Goal: Task Accomplishment & Management: Use online tool/utility

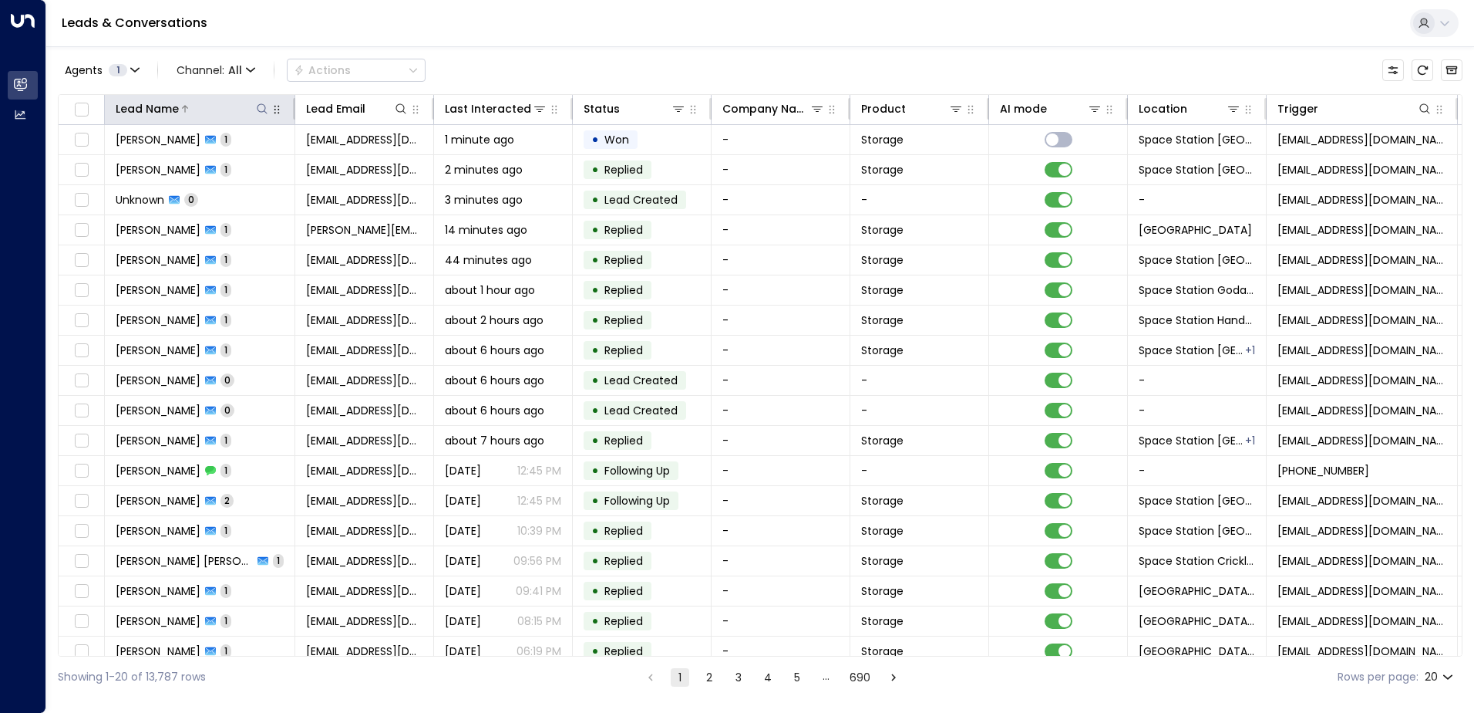
click at [261, 108] on icon at bounding box center [262, 109] width 12 height 12
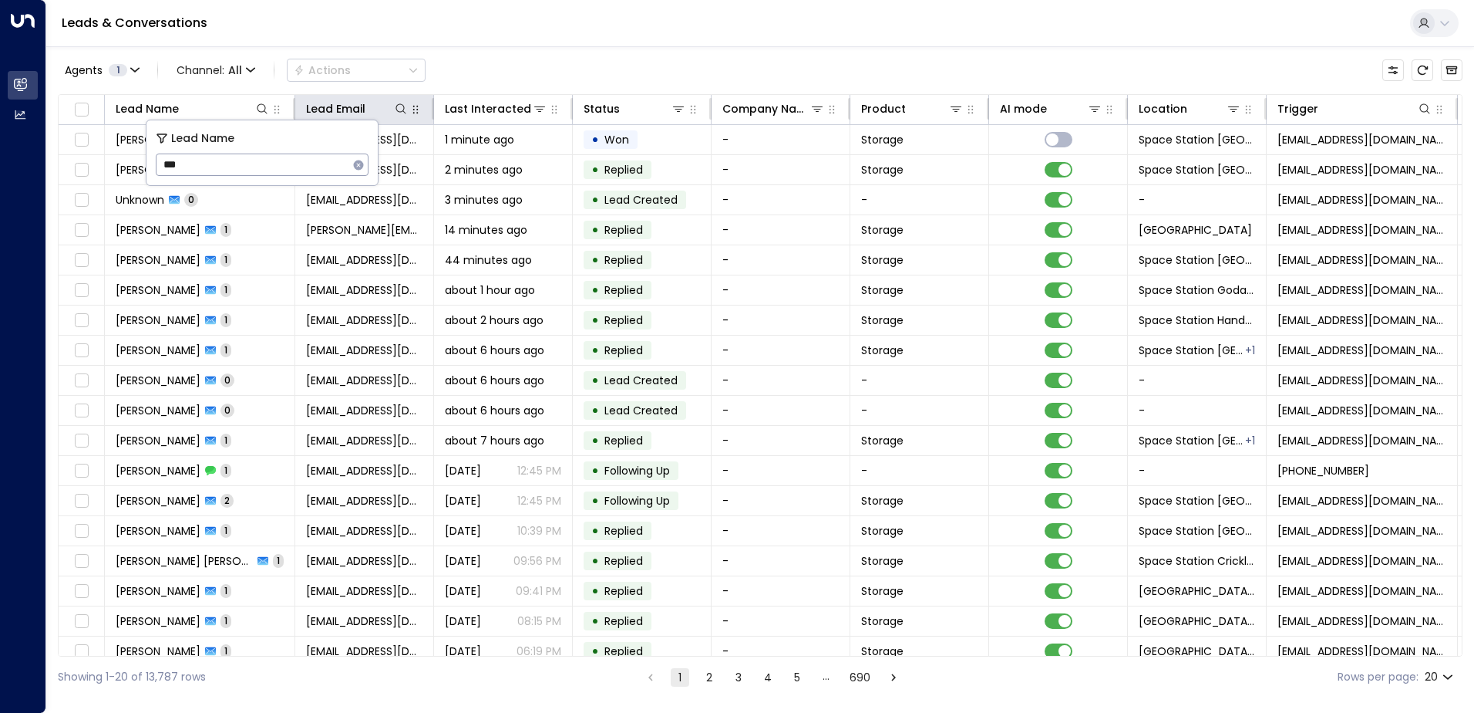
type input "****"
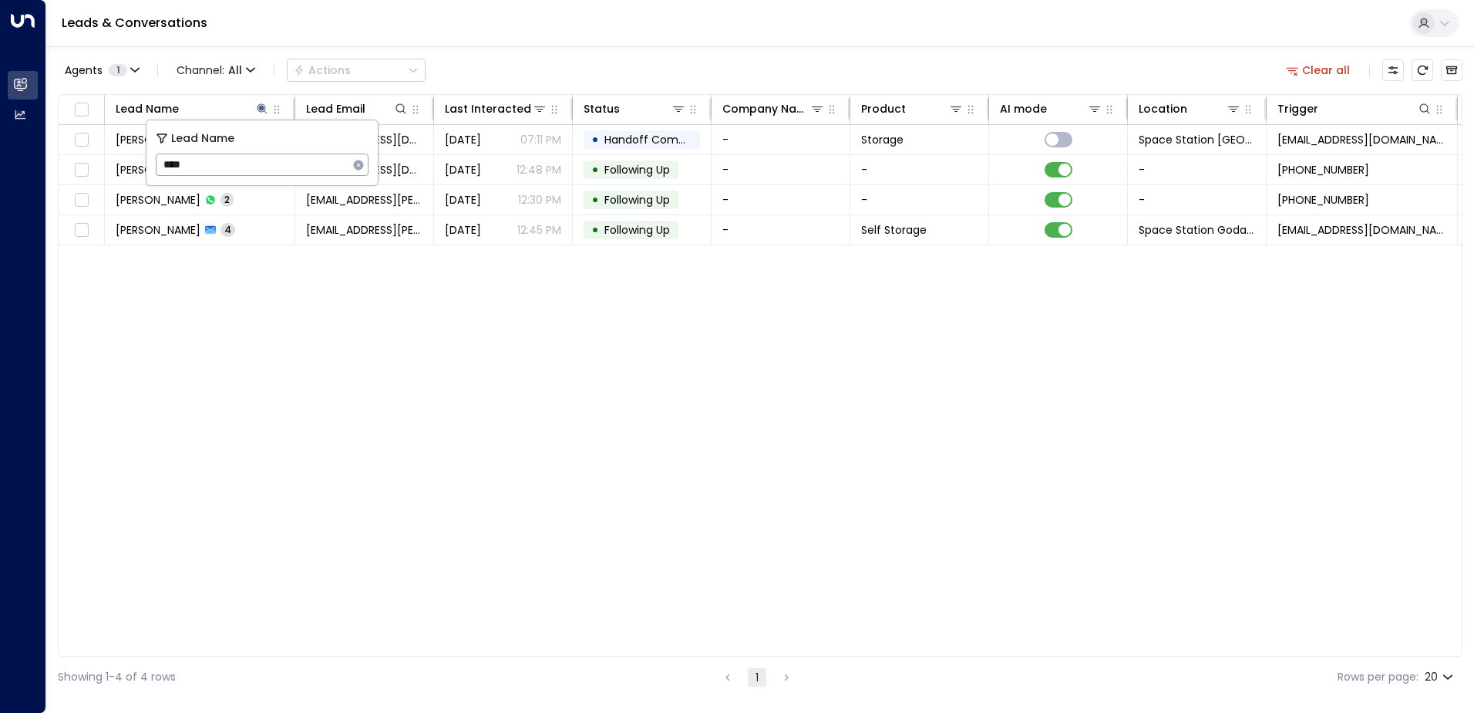
click at [612, 52] on div "Agents 1 Channel: All Actions Clear all Lead Name Lead Email Last Interacted St…" at bounding box center [760, 371] width 1405 height 651
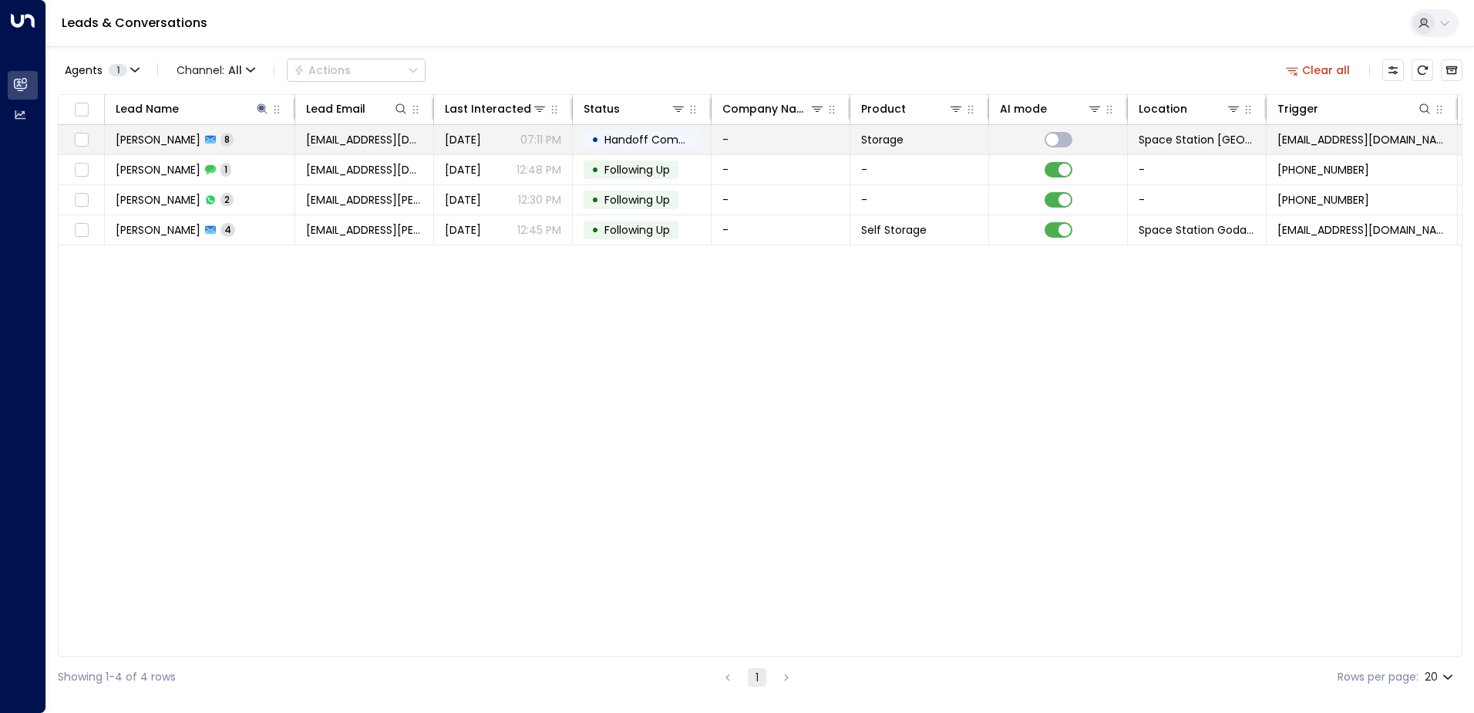
click at [613, 134] on span "Handoff Completed" at bounding box center [659, 139] width 109 height 15
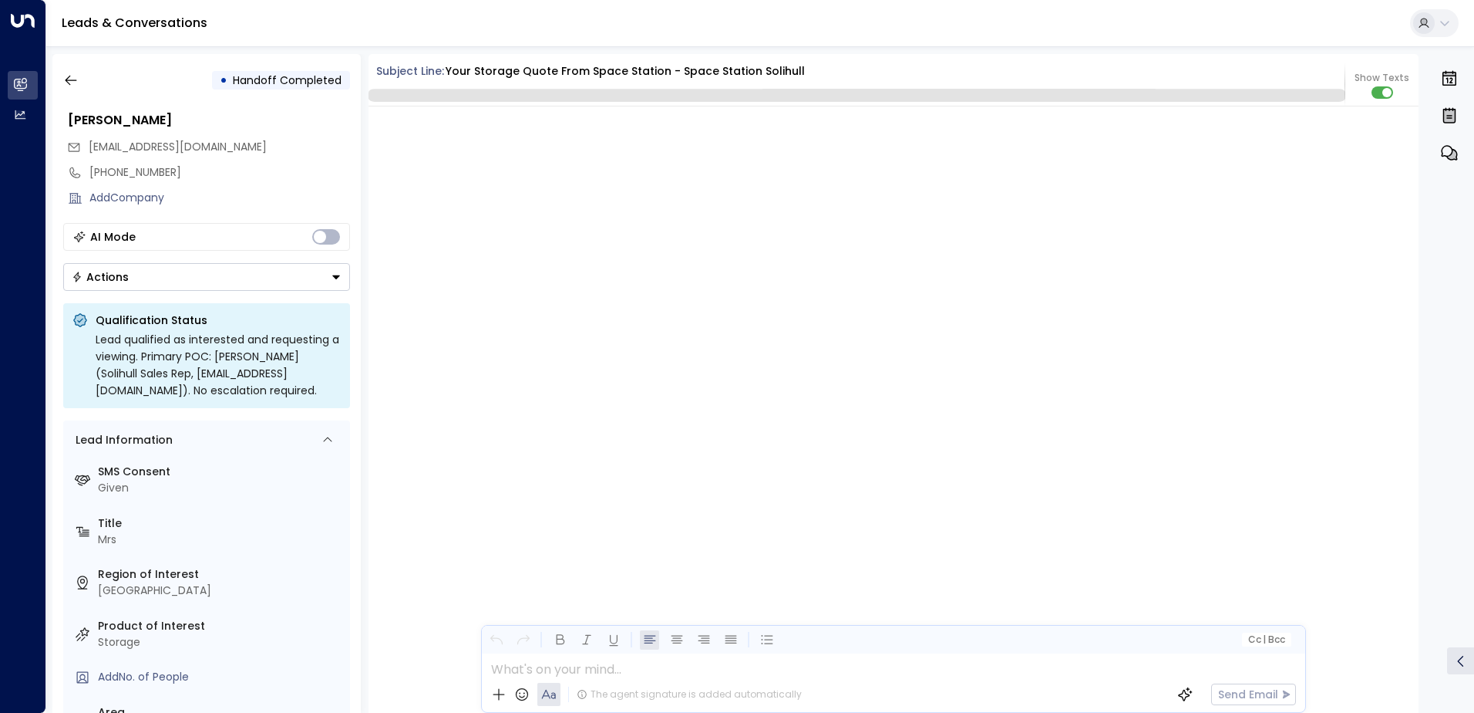
scroll to position [3129, 0]
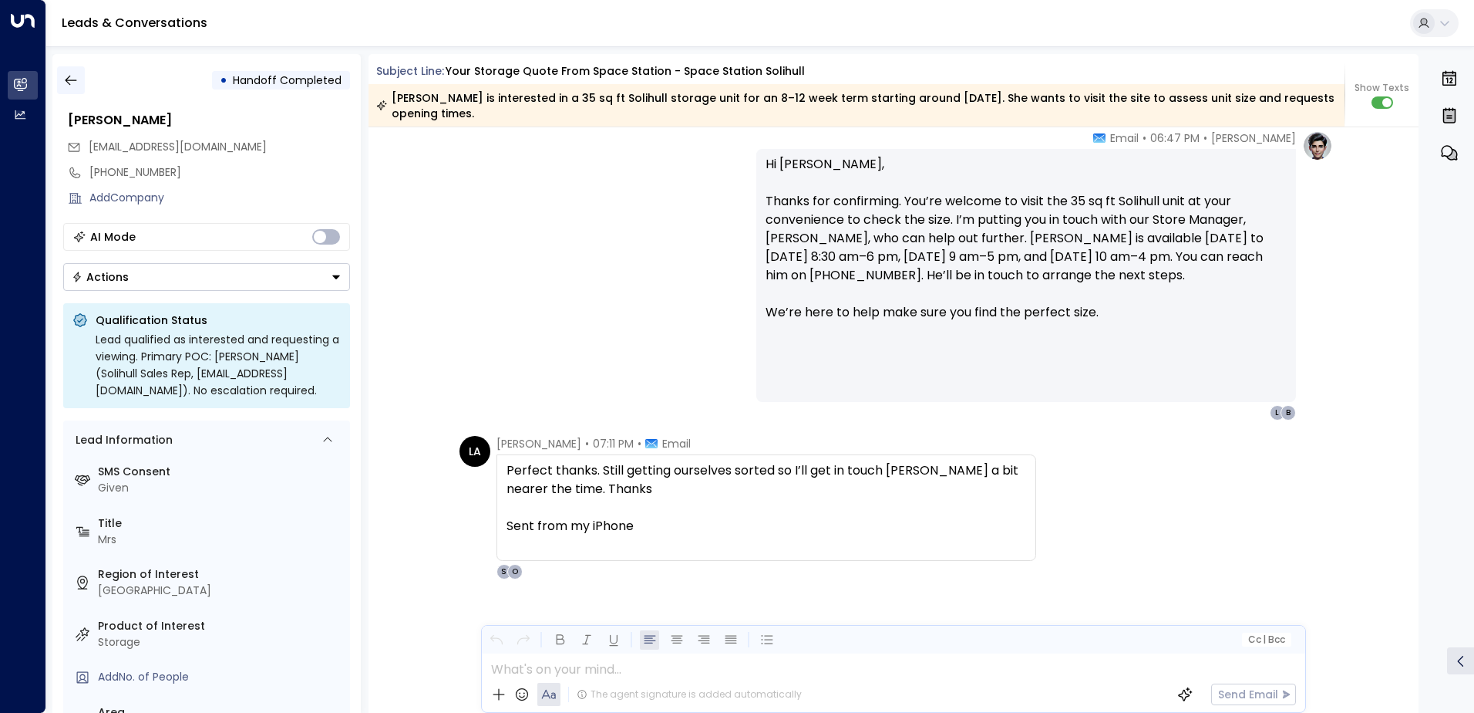
click at [78, 75] on icon "button" at bounding box center [70, 79] width 15 height 15
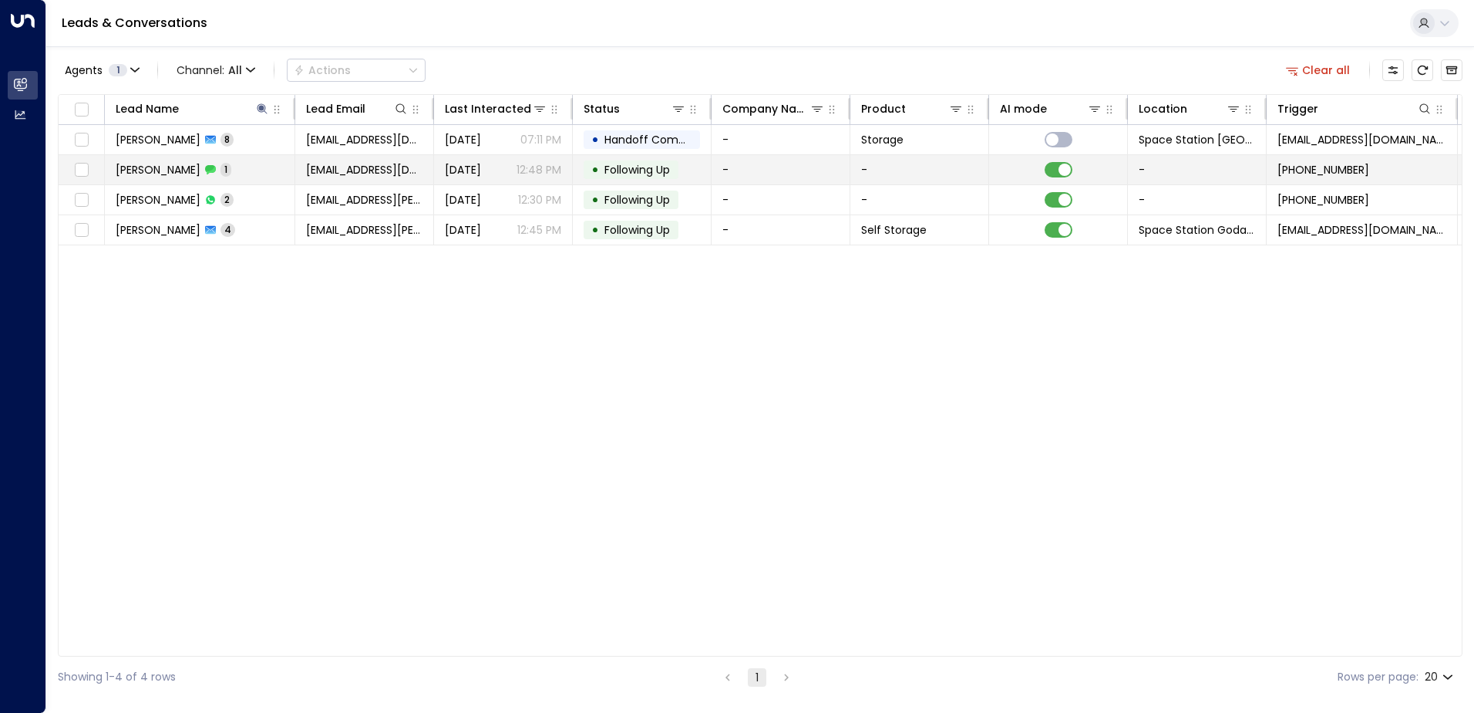
click at [445, 172] on span "[DATE]" at bounding box center [463, 169] width 36 height 15
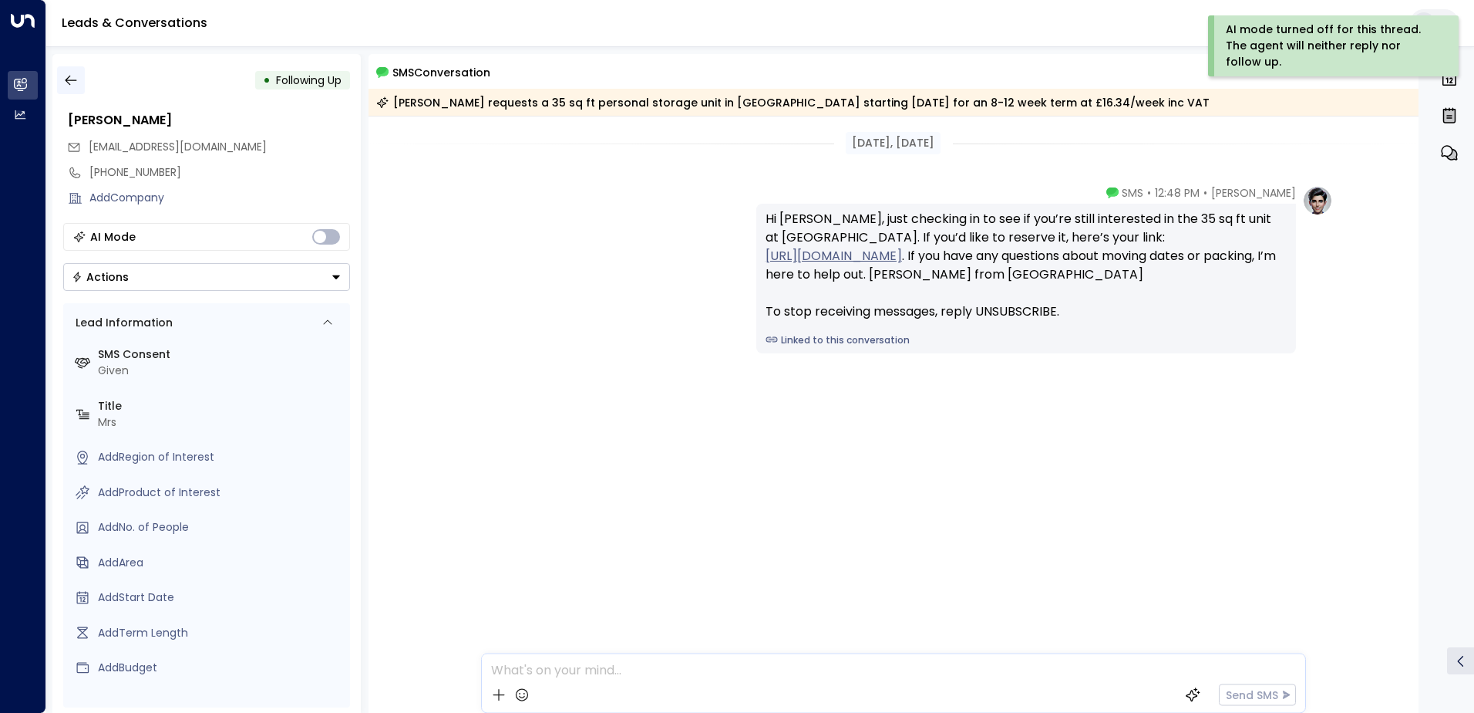
click at [73, 80] on icon "button" at bounding box center [71, 81] width 12 height 10
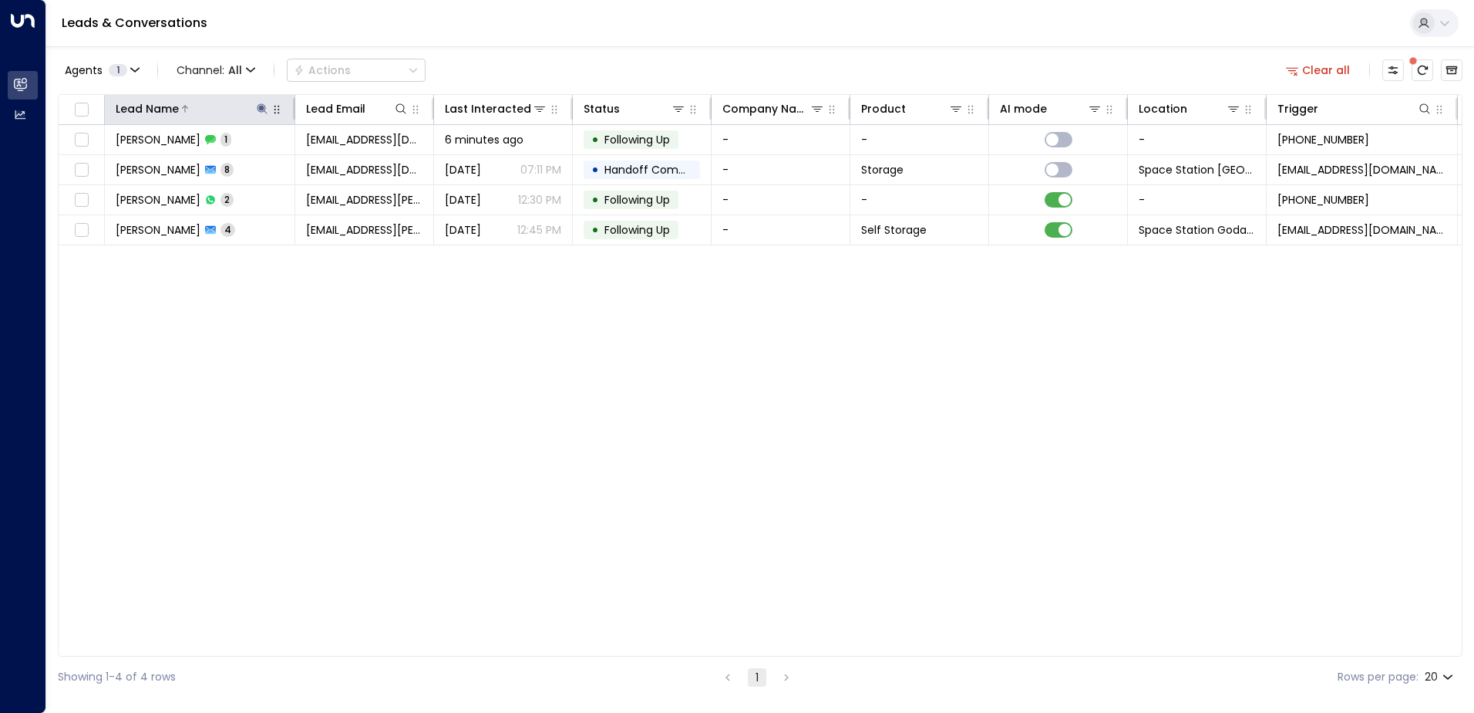
click at [262, 109] on icon at bounding box center [262, 108] width 10 height 10
type input "*"
type input "*****"
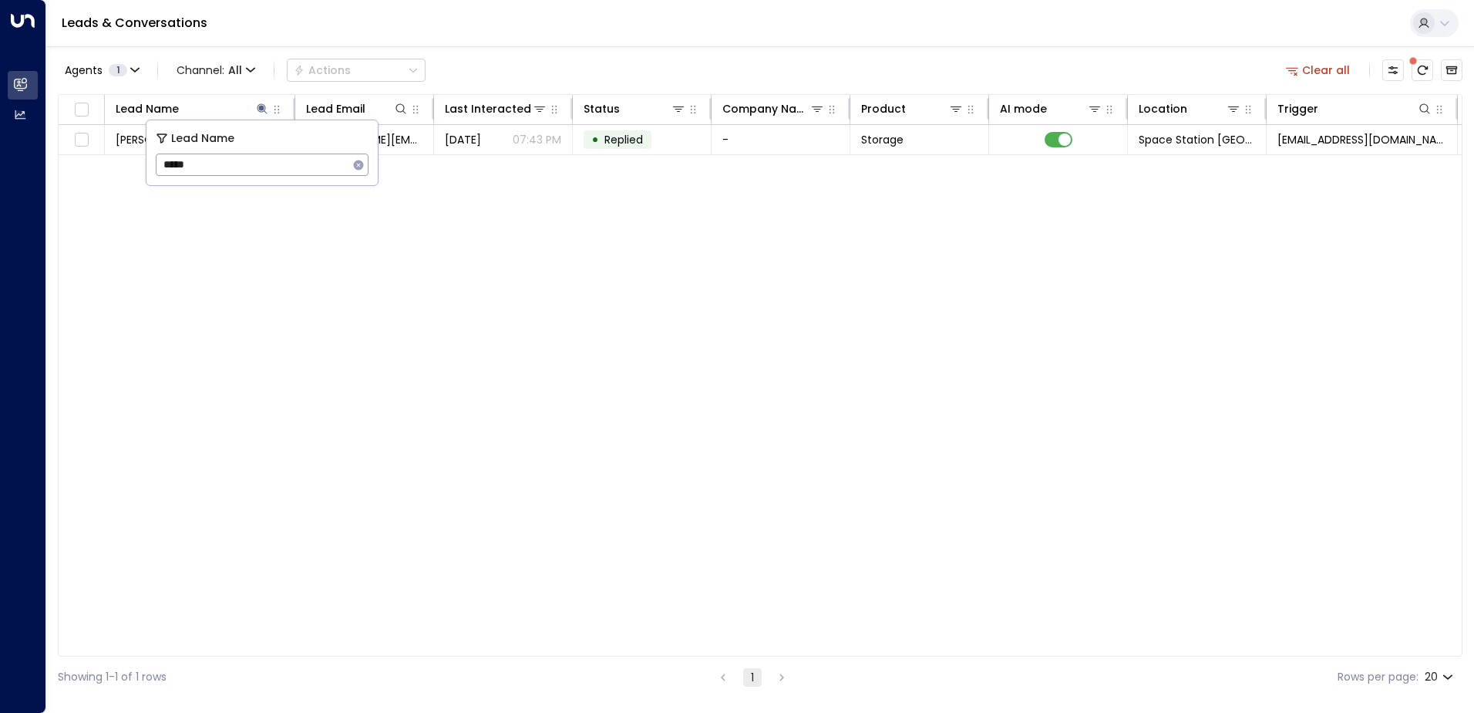
click at [575, 58] on div "Agents 1 Channel: All Actions Clear all" at bounding box center [760, 70] width 1405 height 32
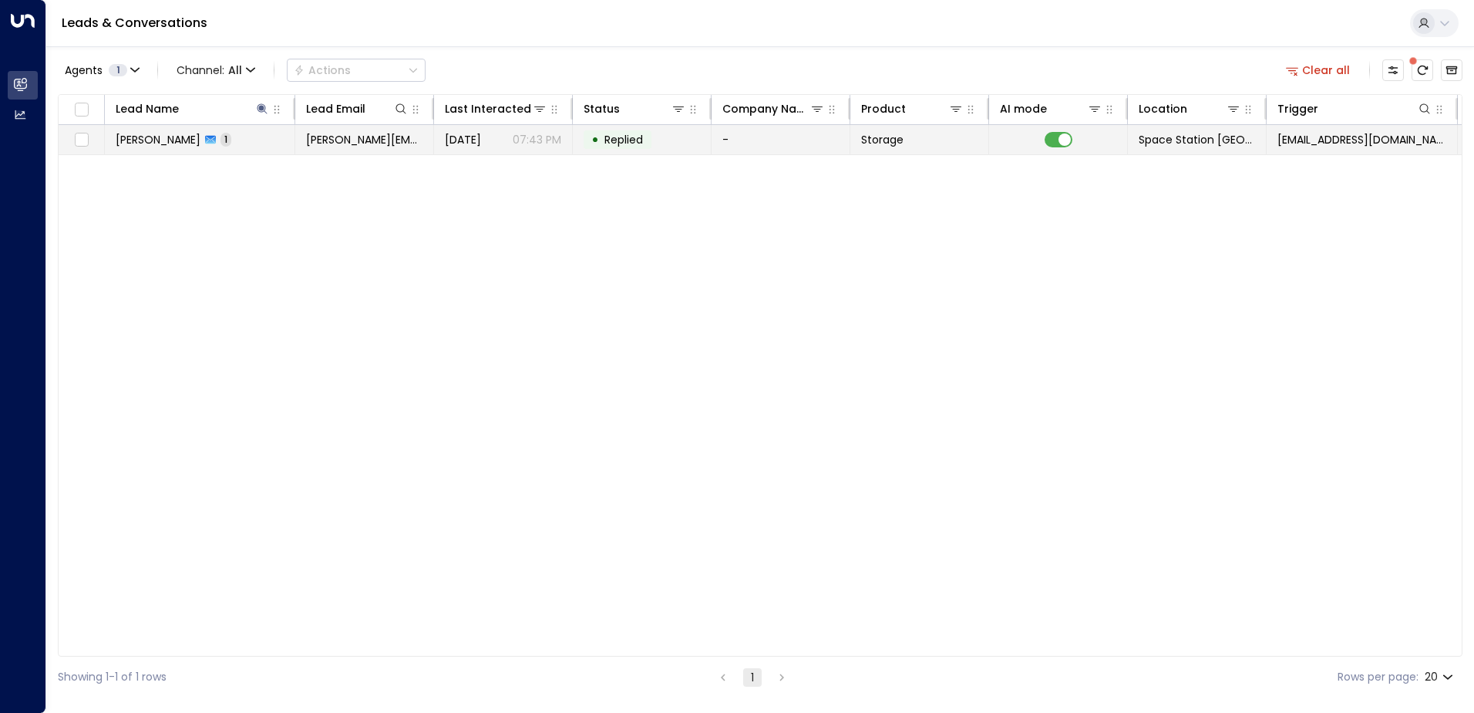
click at [577, 141] on td "• Replied" at bounding box center [642, 139] width 139 height 29
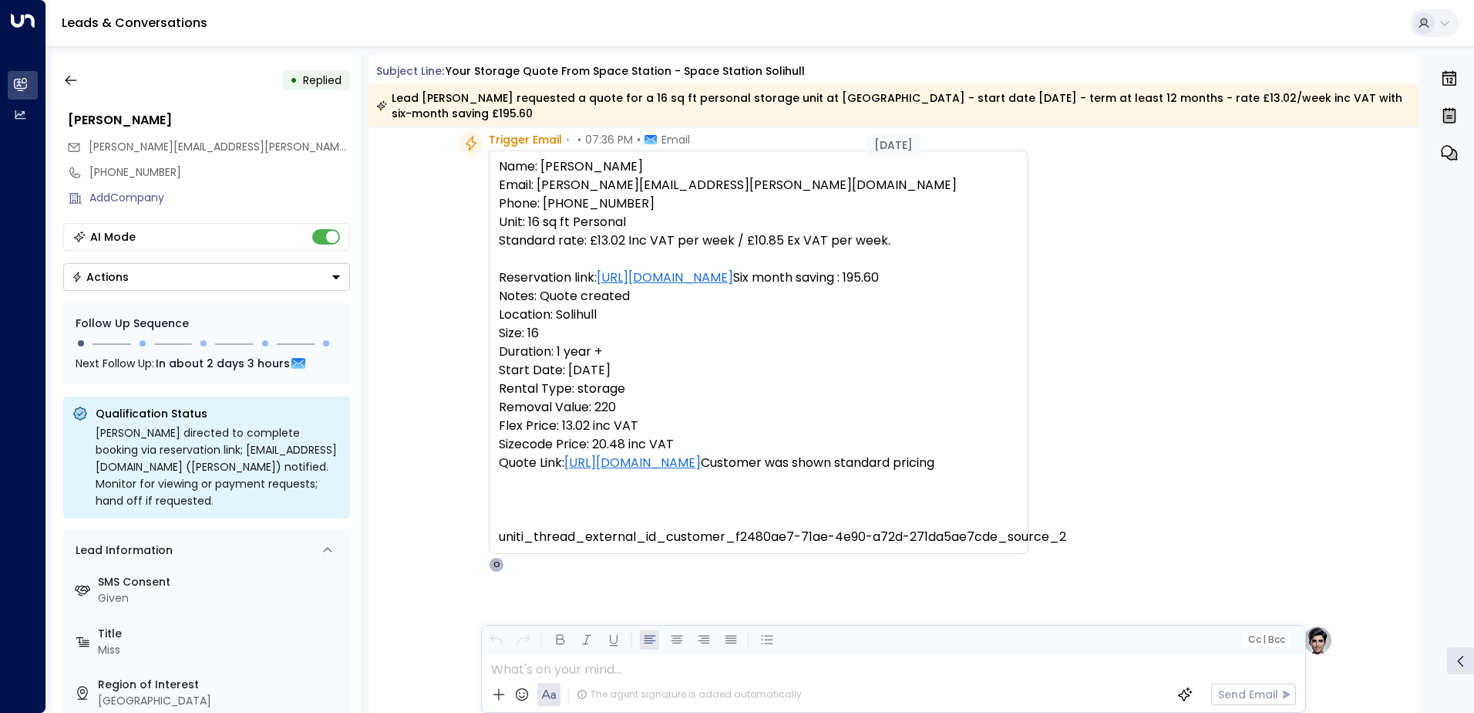
scroll to position [42, 0]
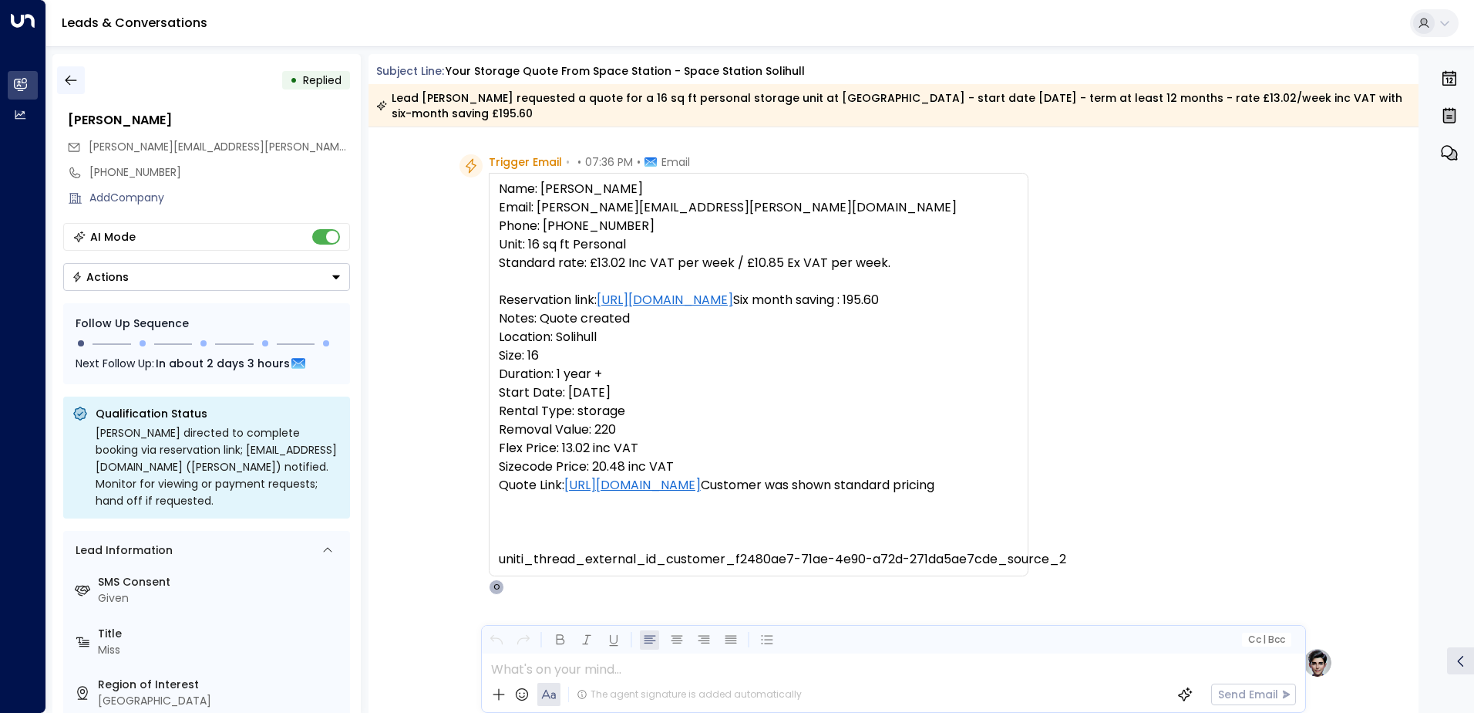
click at [79, 79] on button "button" at bounding box center [71, 80] width 28 height 28
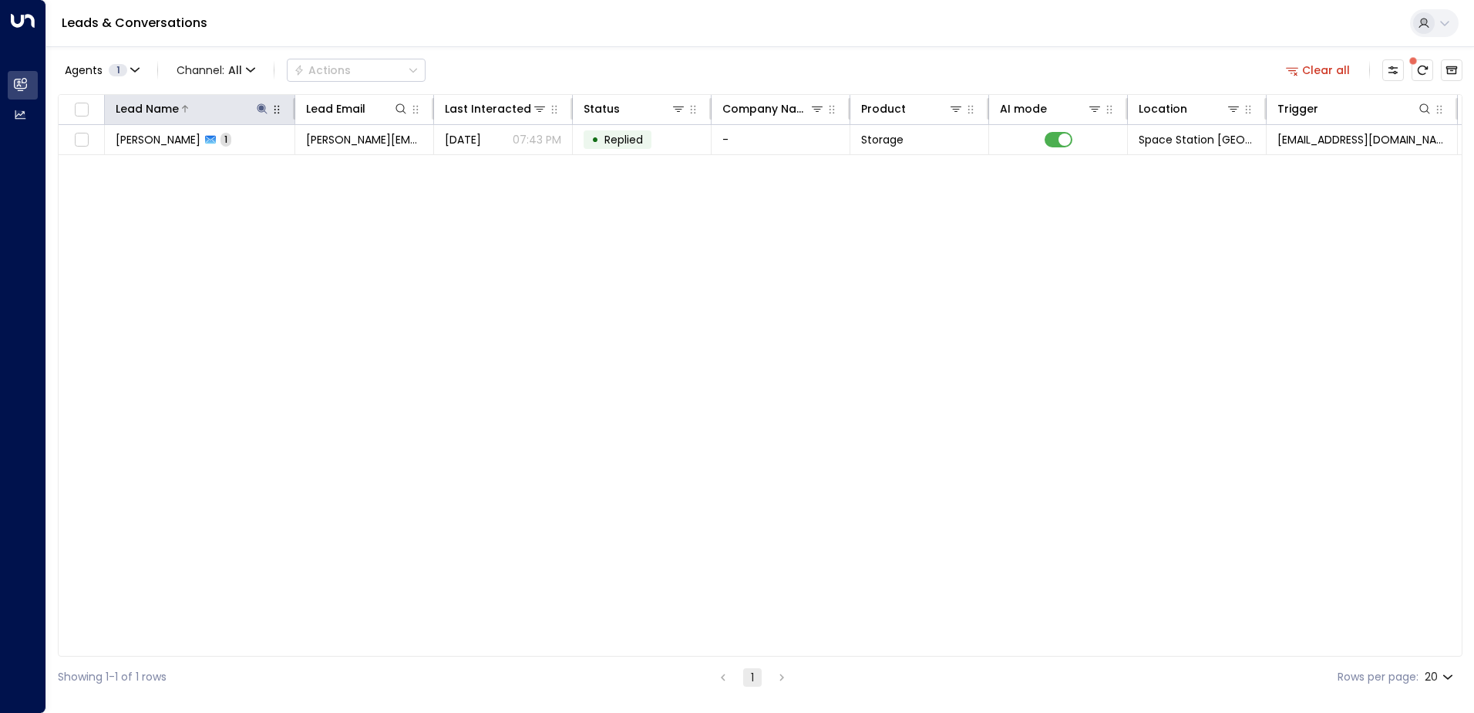
click at [268, 108] on icon at bounding box center [262, 109] width 12 height 12
type input "*"
type input "*******"
click at [575, 64] on div "Agents 1 Channel: All Actions Clear all" at bounding box center [760, 70] width 1405 height 32
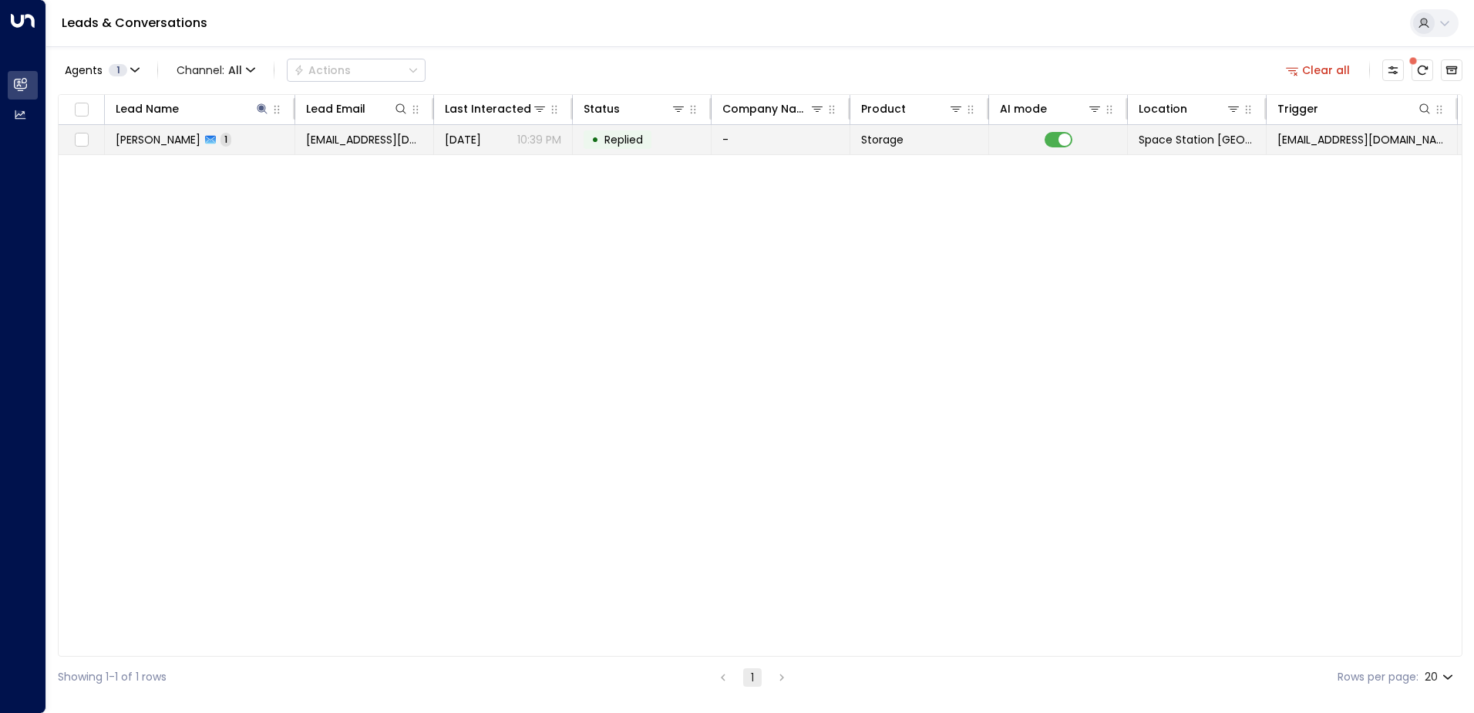
click at [588, 143] on div "• Replied" at bounding box center [618, 139] width 68 height 19
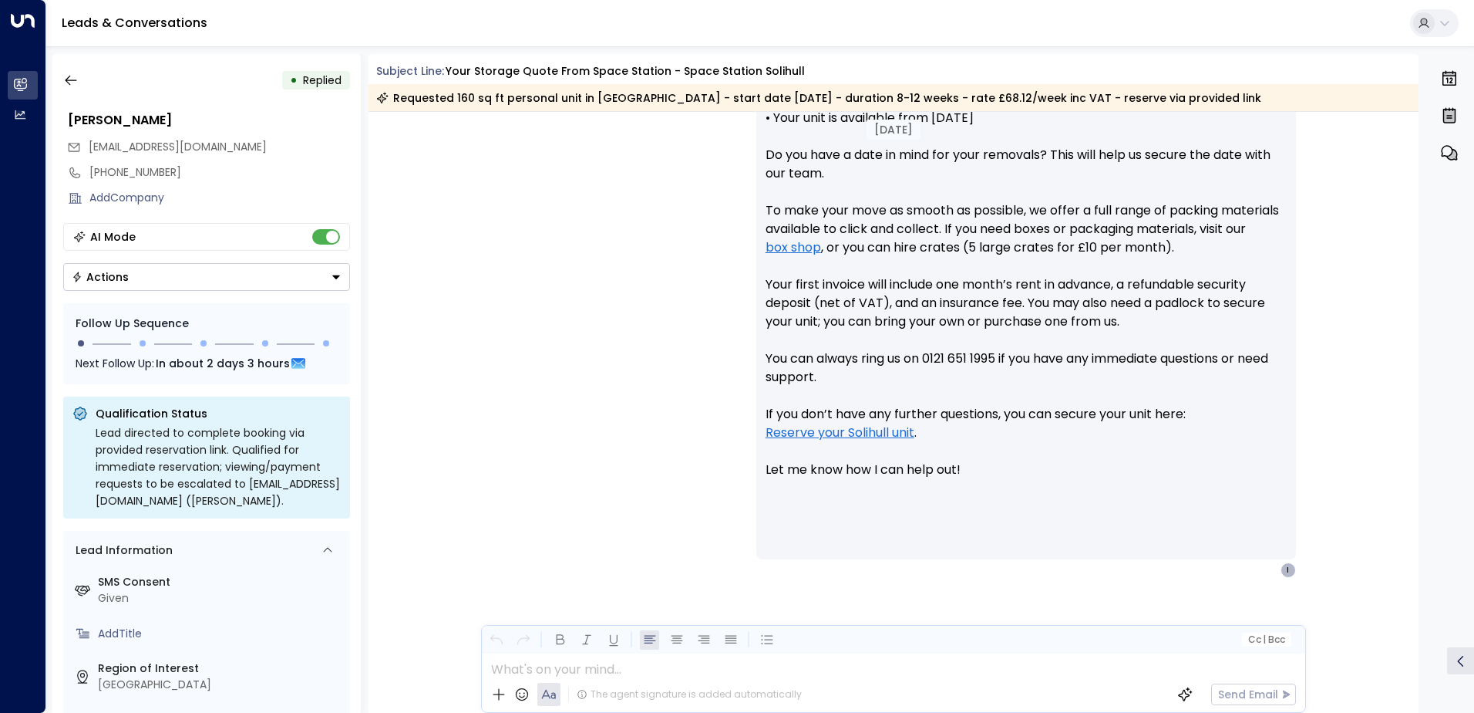
scroll to position [794, 0]
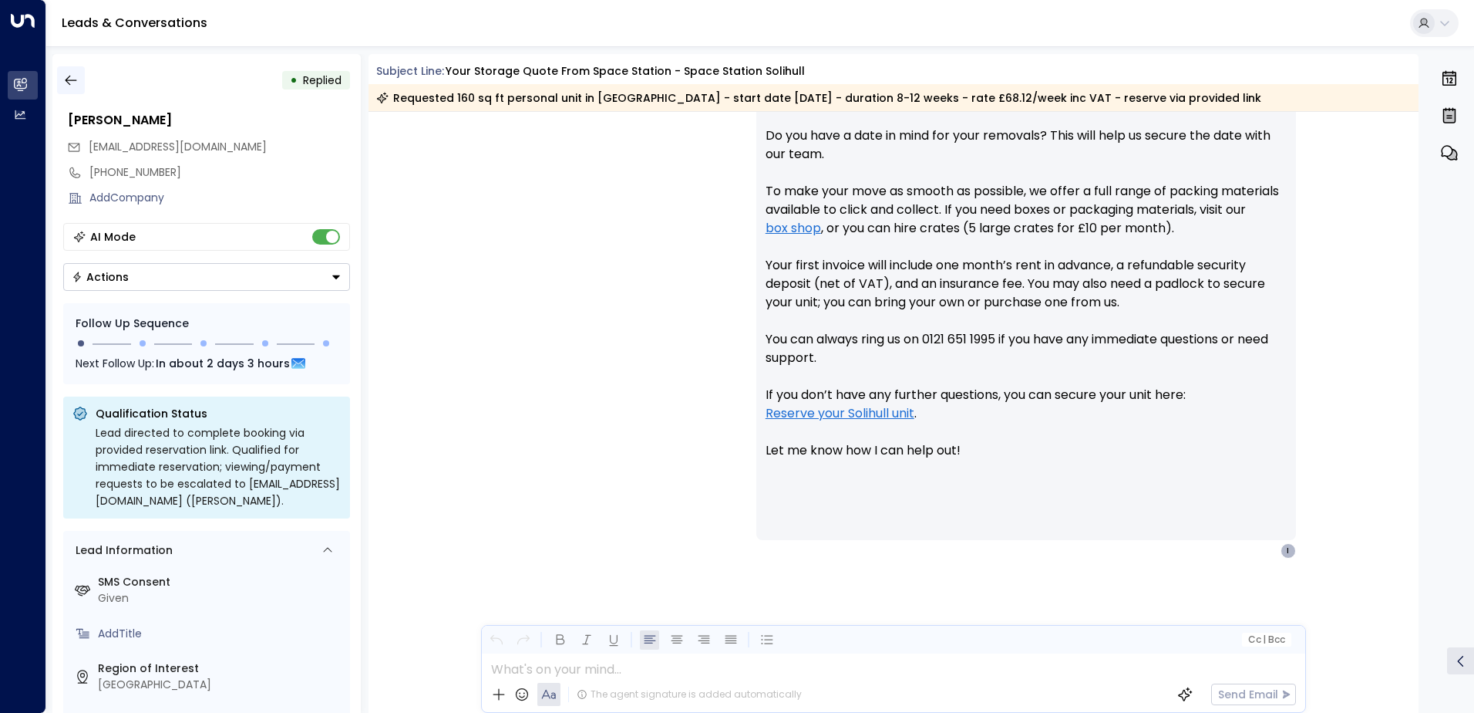
click at [76, 82] on icon "button" at bounding box center [70, 79] width 15 height 15
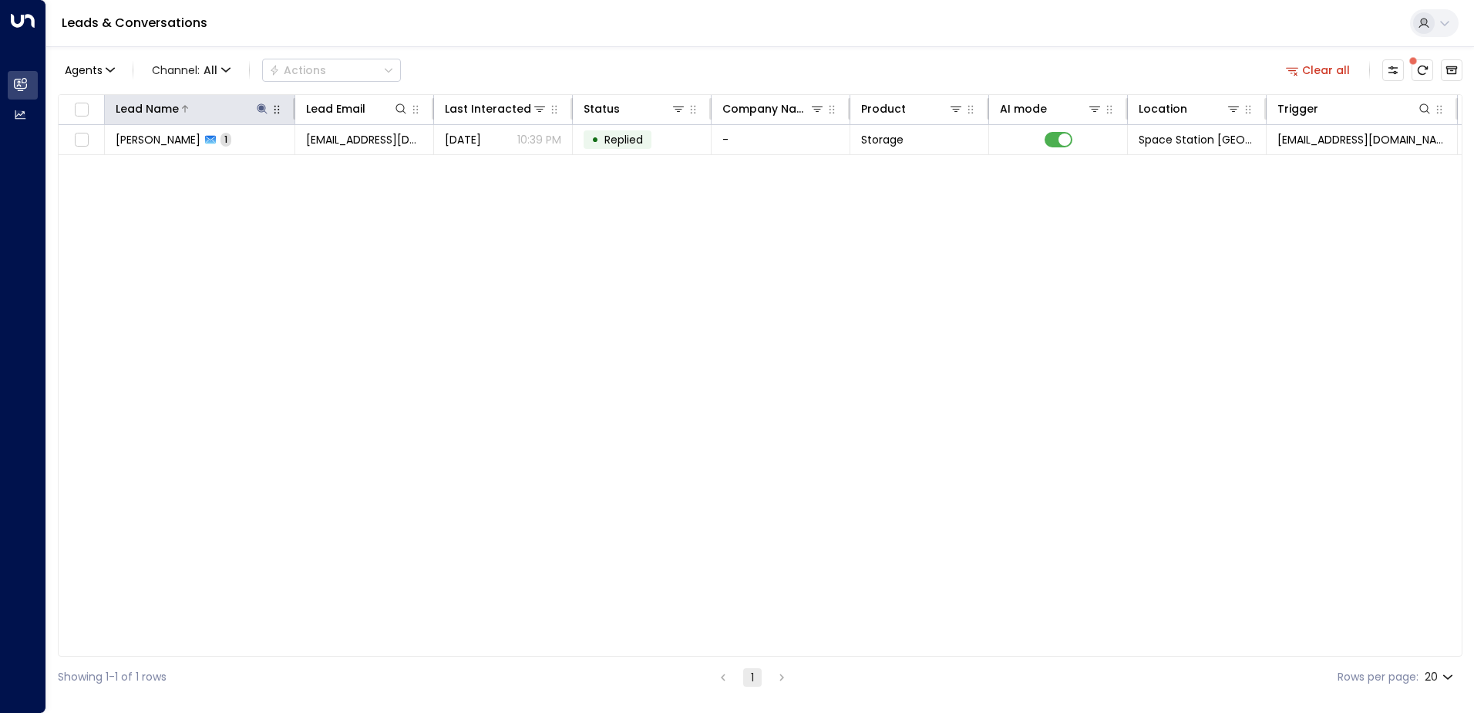
click at [261, 110] on icon at bounding box center [262, 108] width 10 height 10
type input "*"
type input "********"
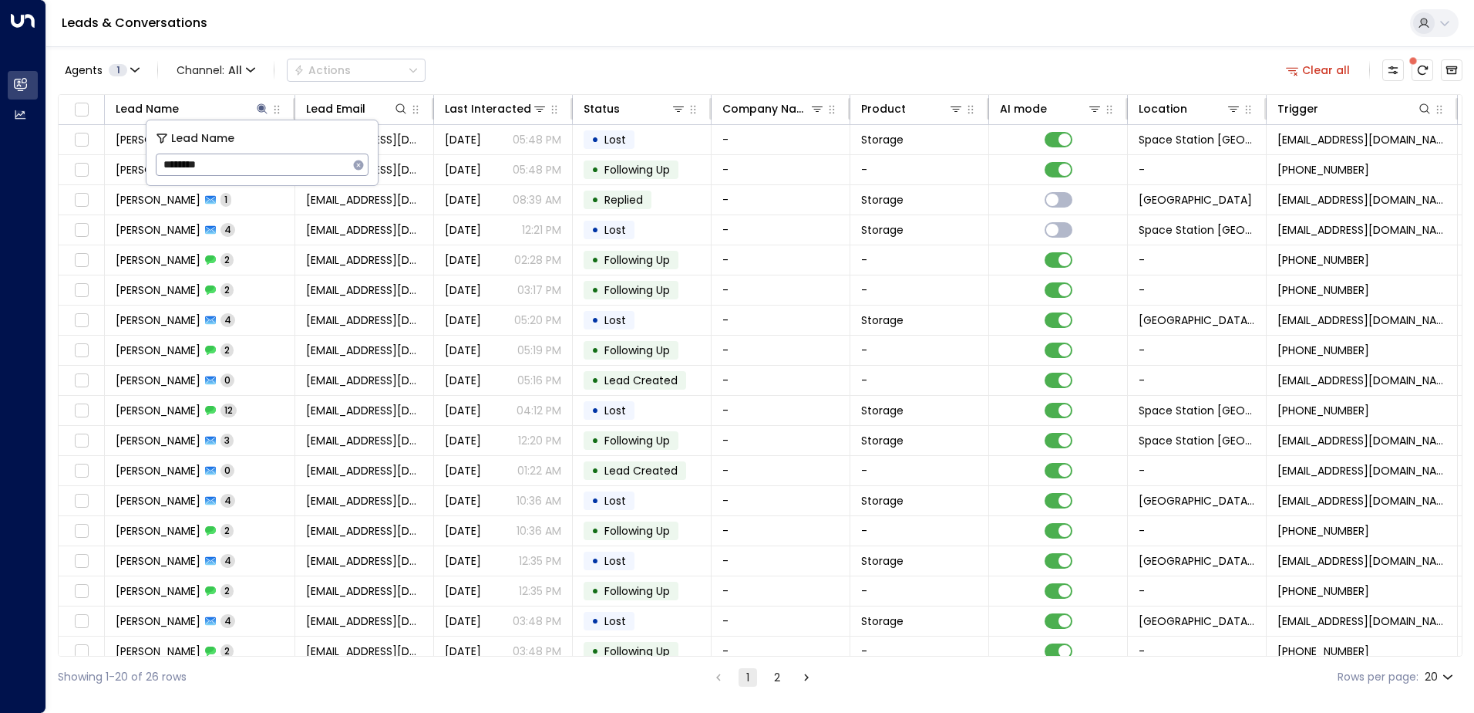
click at [583, 75] on div "Agents 1 Channel: All Actions Clear all" at bounding box center [760, 70] width 1405 height 32
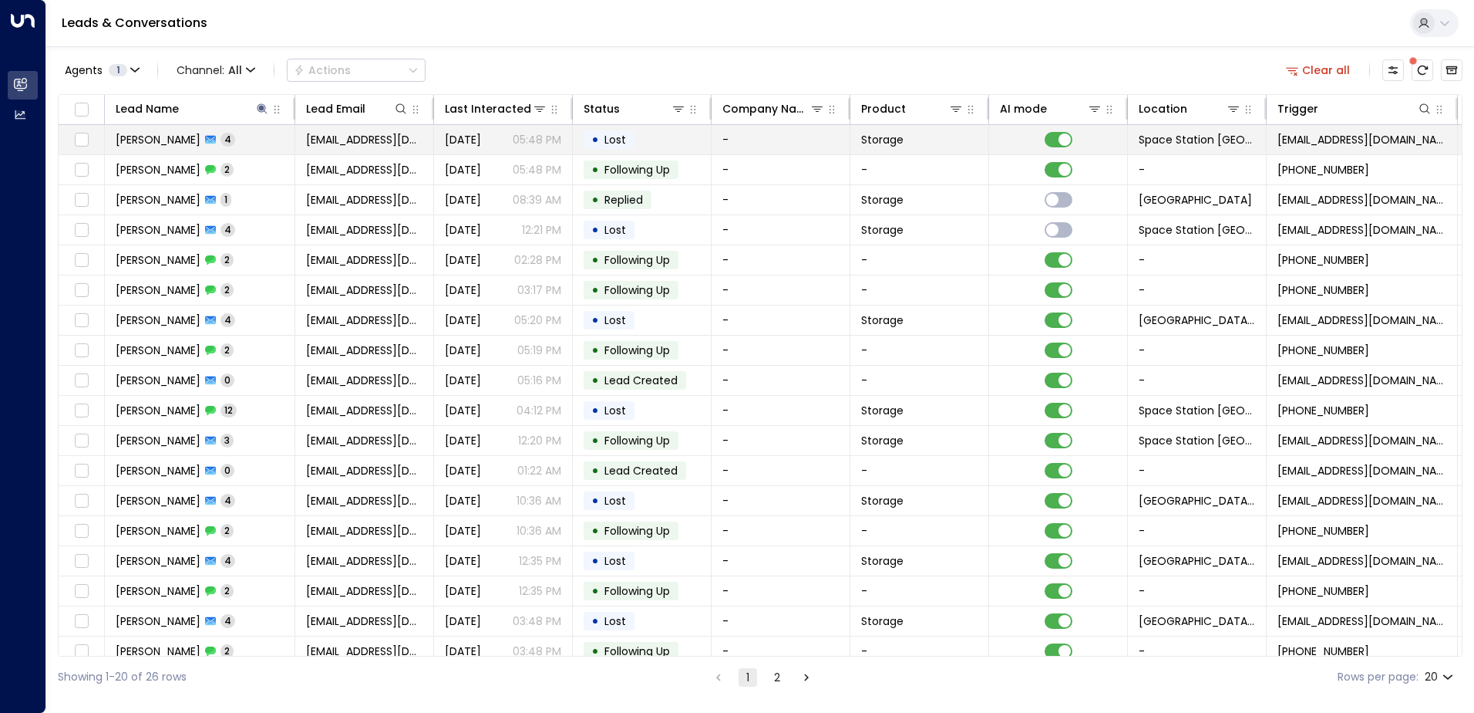
click at [515, 136] on p "05:48 PM" at bounding box center [537, 139] width 49 height 15
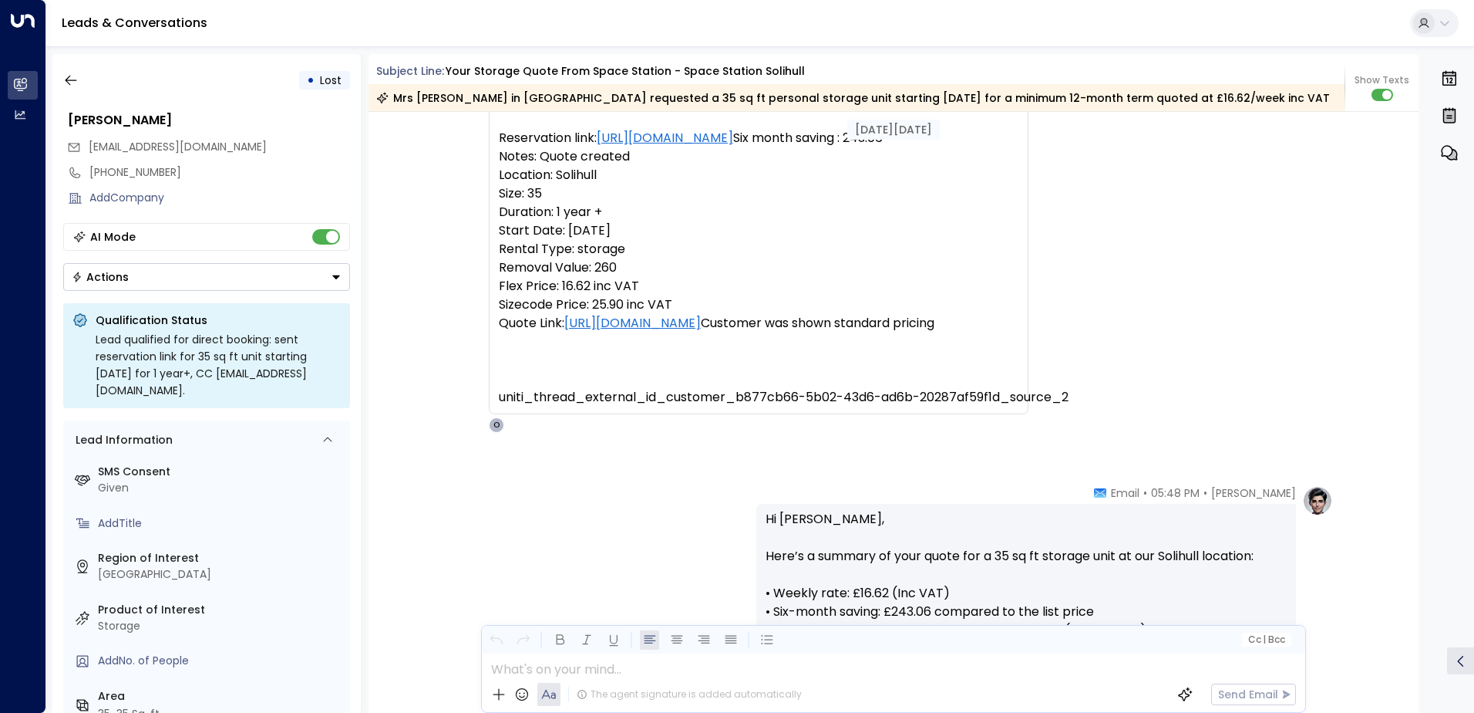
scroll to position [166, 0]
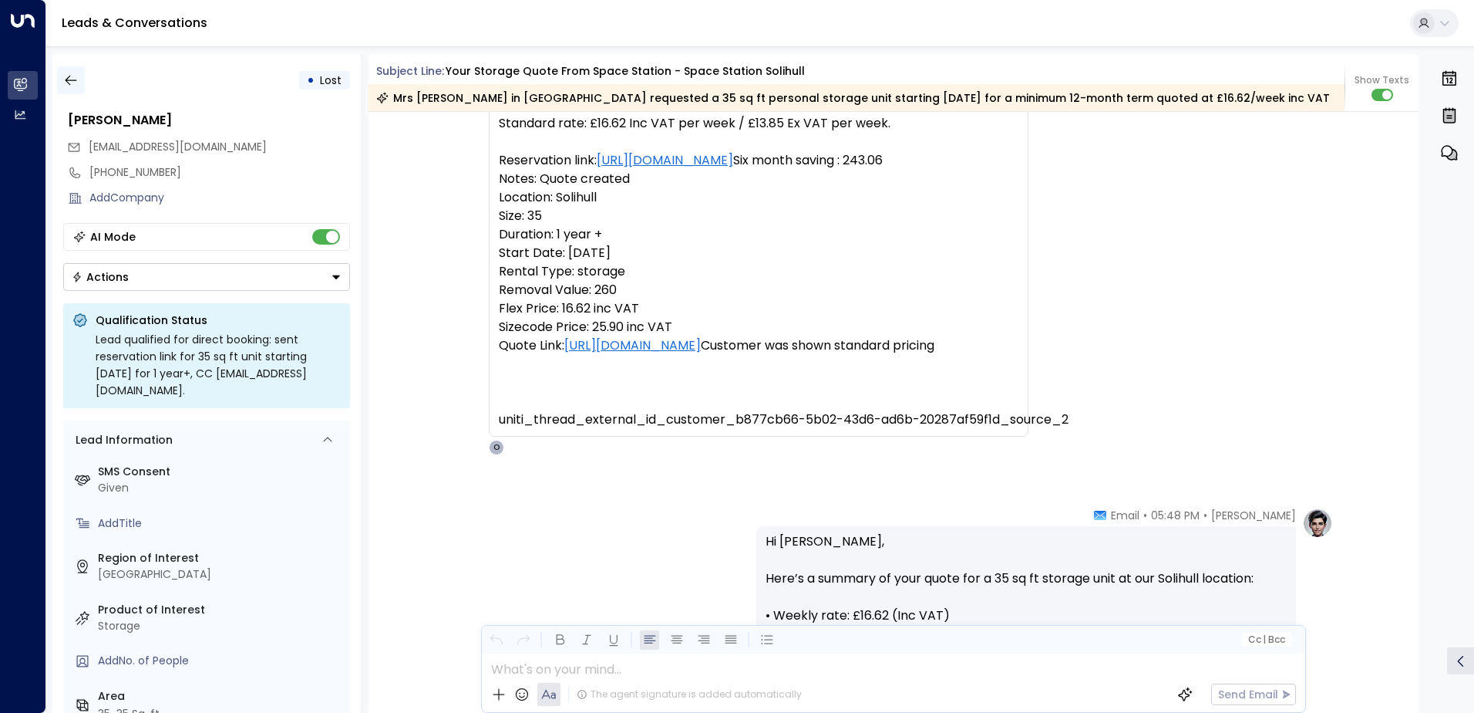
click at [73, 74] on icon "button" at bounding box center [70, 79] width 15 height 15
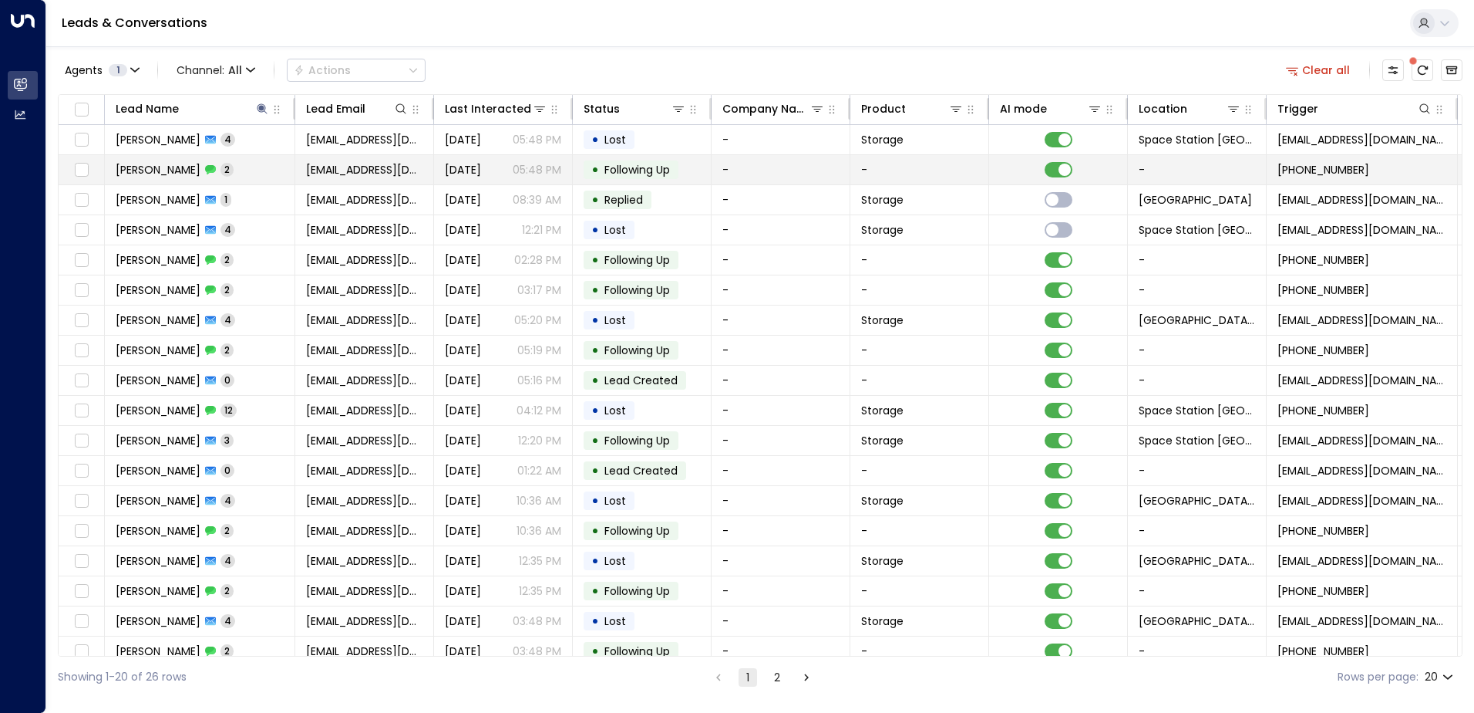
click at [276, 173] on td "[PERSON_NAME] 2" at bounding box center [200, 169] width 190 height 29
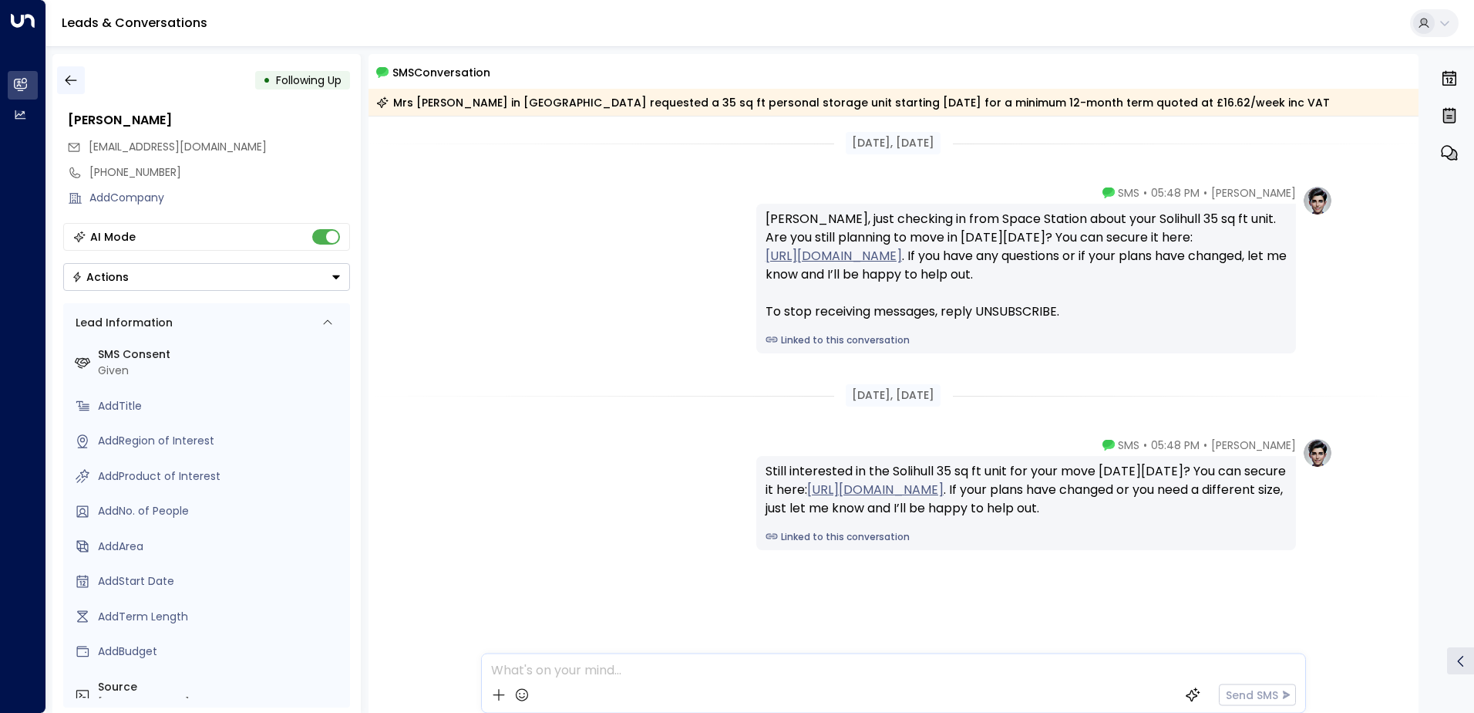
click at [67, 79] on icon "button" at bounding box center [70, 79] width 15 height 15
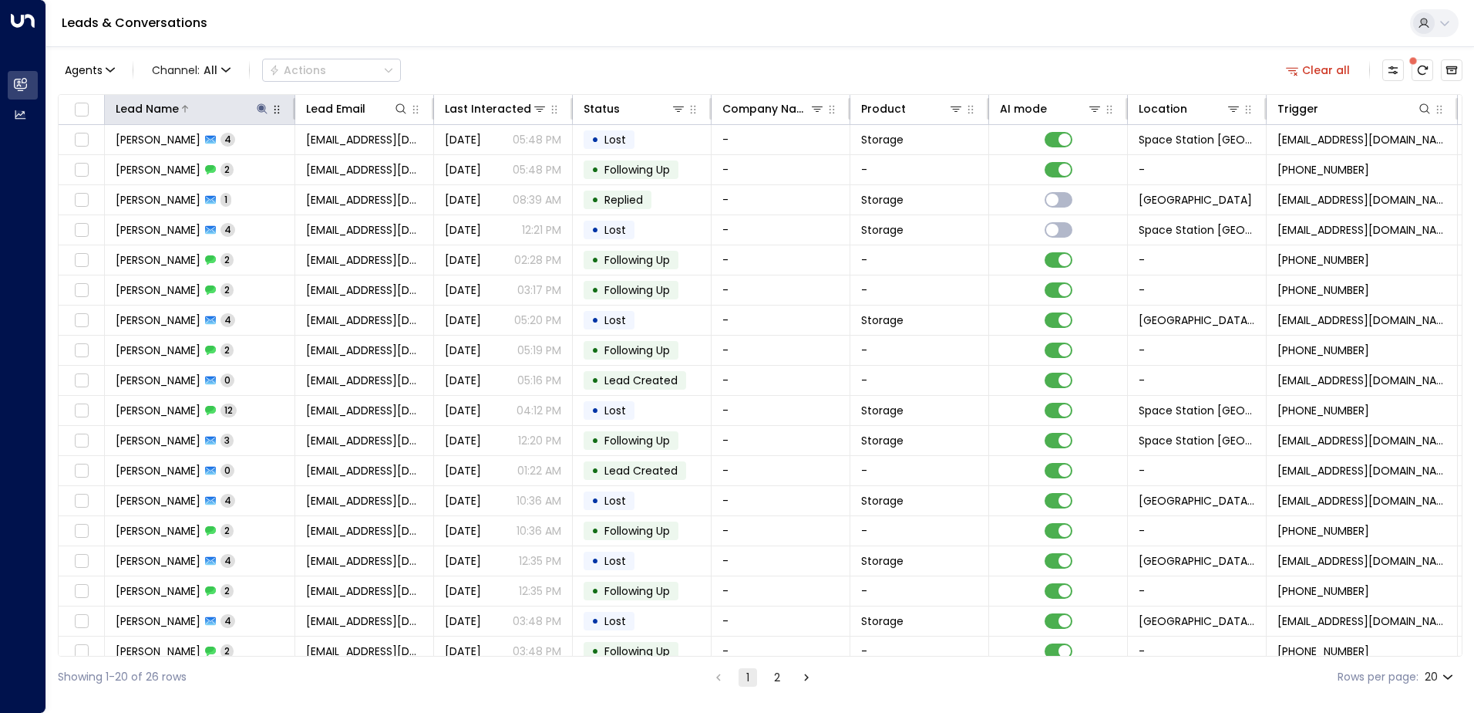
click at [259, 104] on icon at bounding box center [262, 109] width 12 height 12
type input "*"
type input "*******"
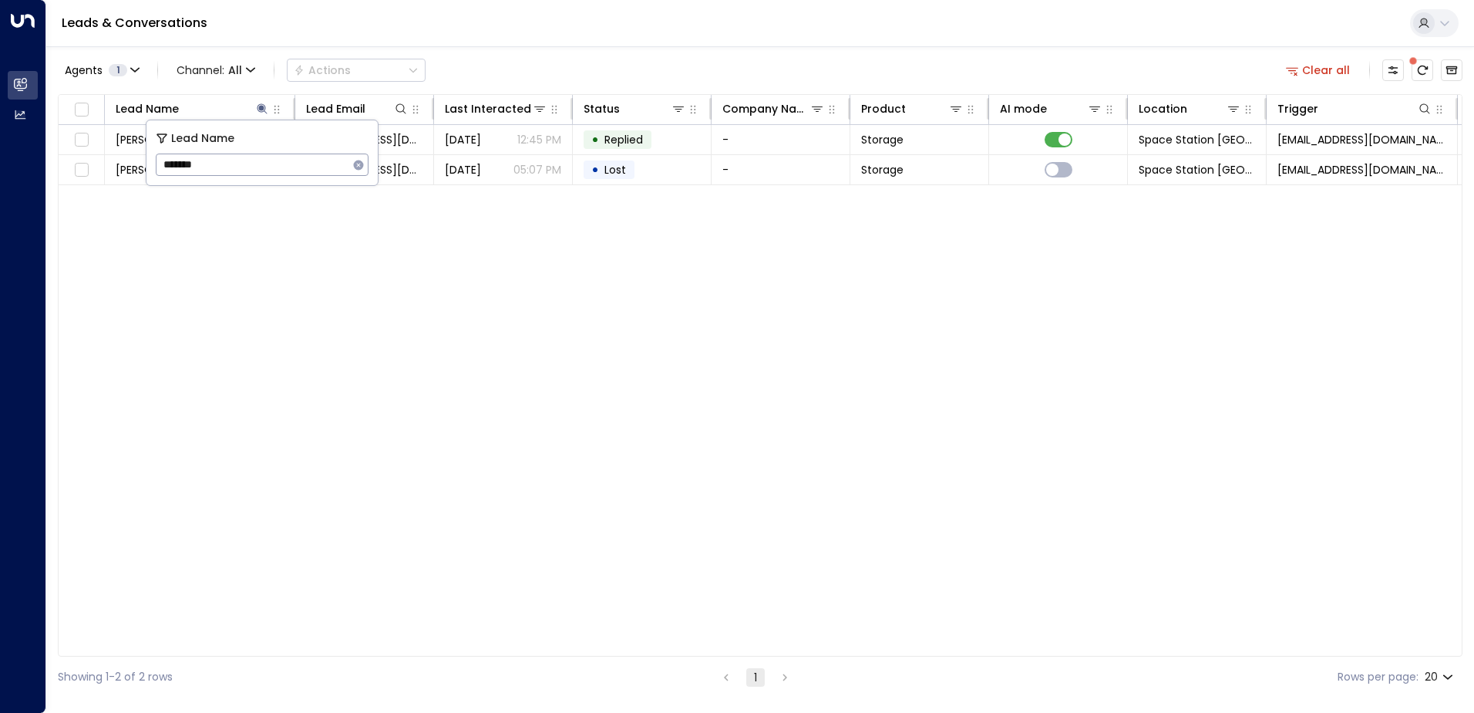
click at [549, 56] on div "Agents 1 Channel: All Actions Clear all" at bounding box center [760, 70] width 1405 height 32
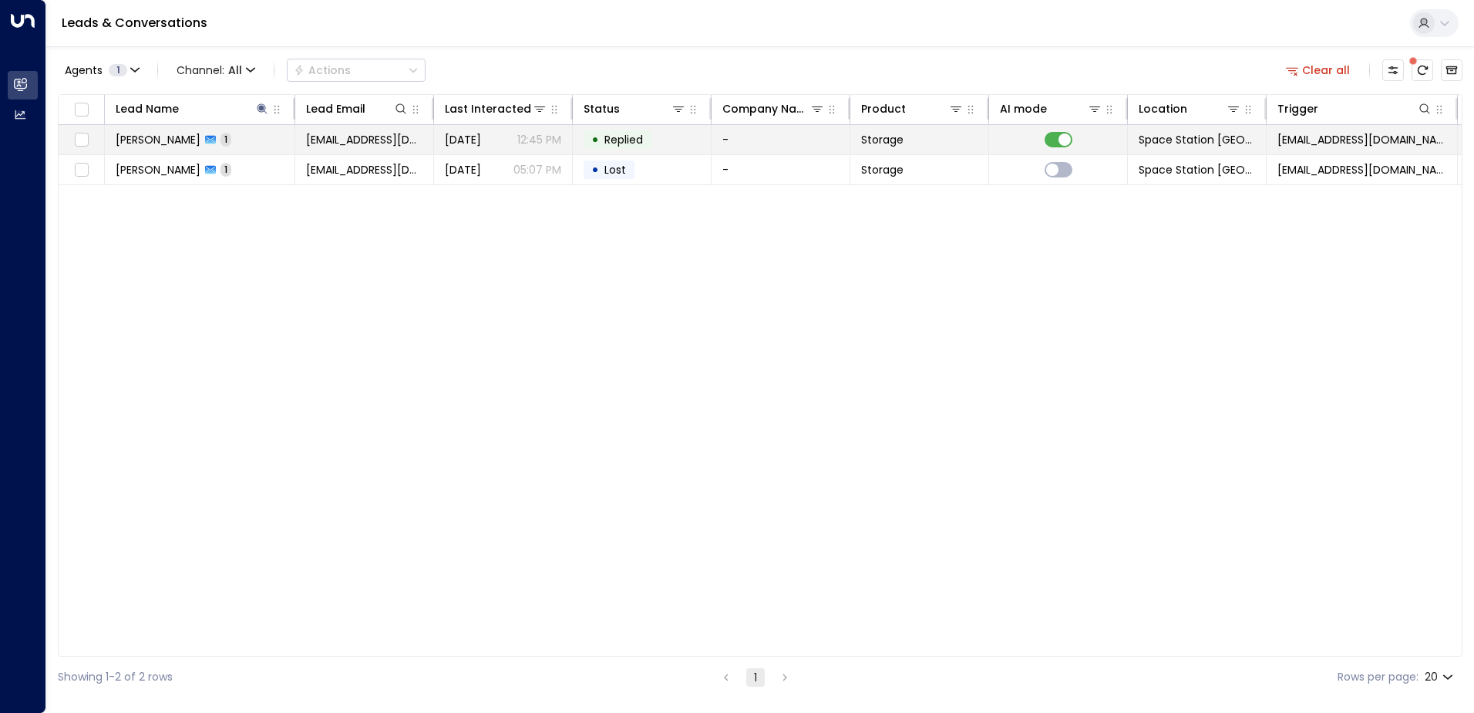
click at [569, 135] on td "[DATE] 12:45 PM" at bounding box center [503, 139] width 139 height 29
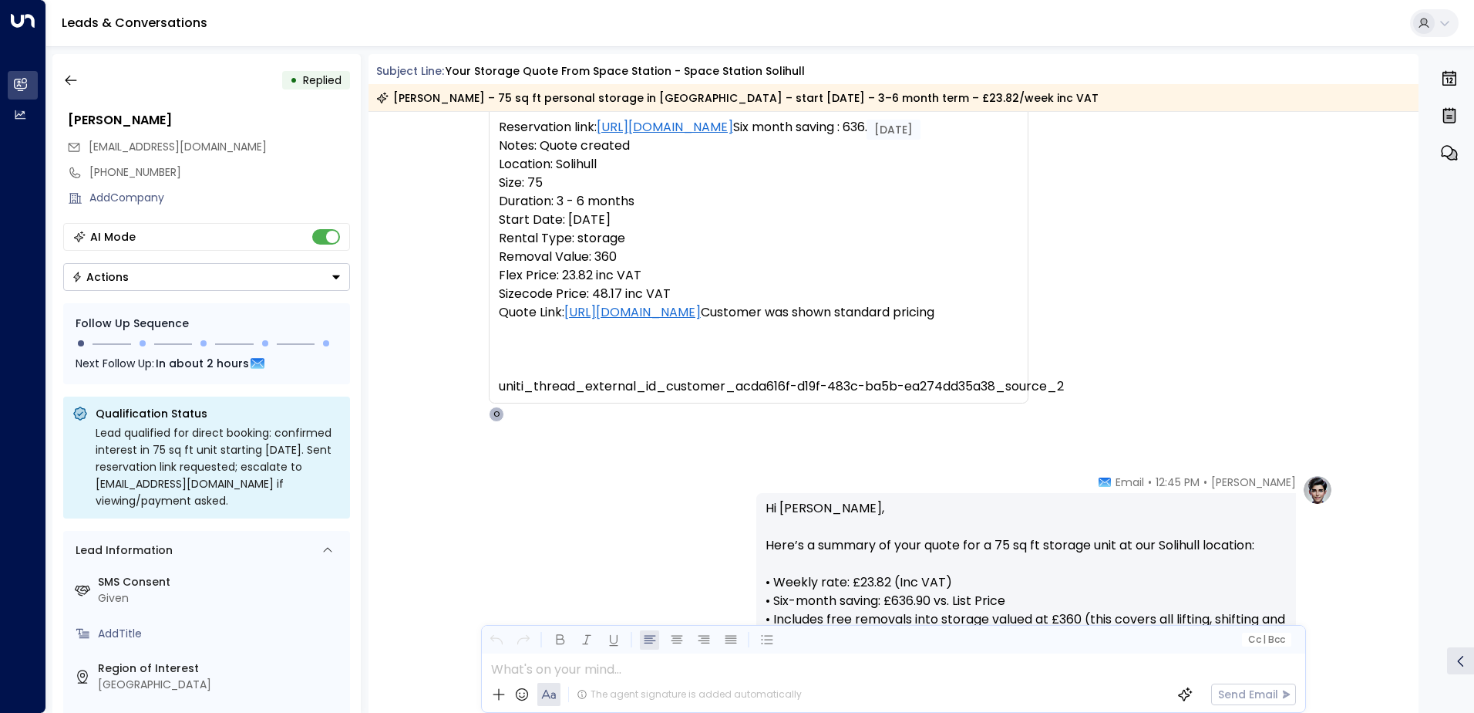
scroll to position [193, 0]
